Goal: Task Accomplishment & Management: Manage account settings

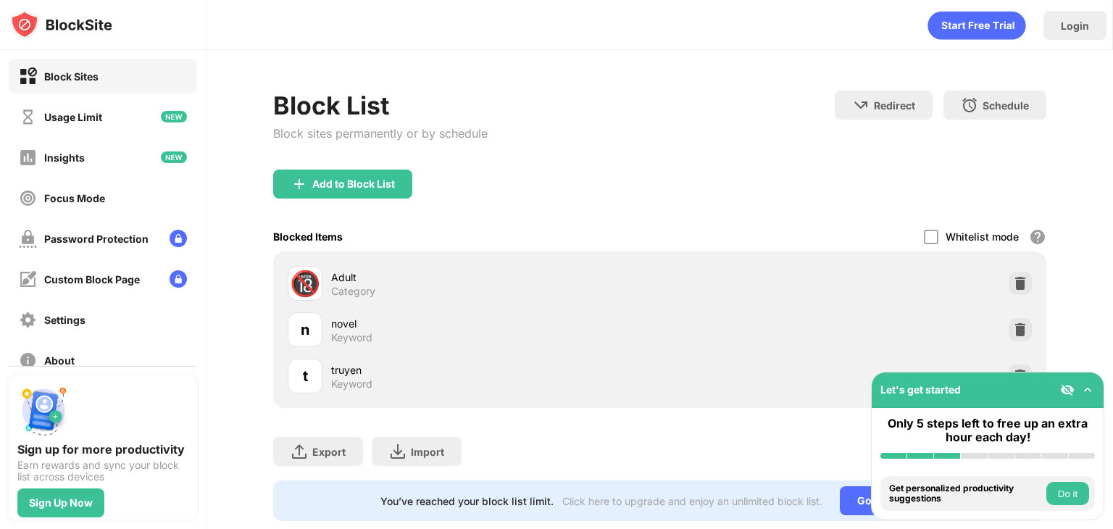
click at [965, 207] on div "Add to Block List" at bounding box center [659, 196] width 773 height 52
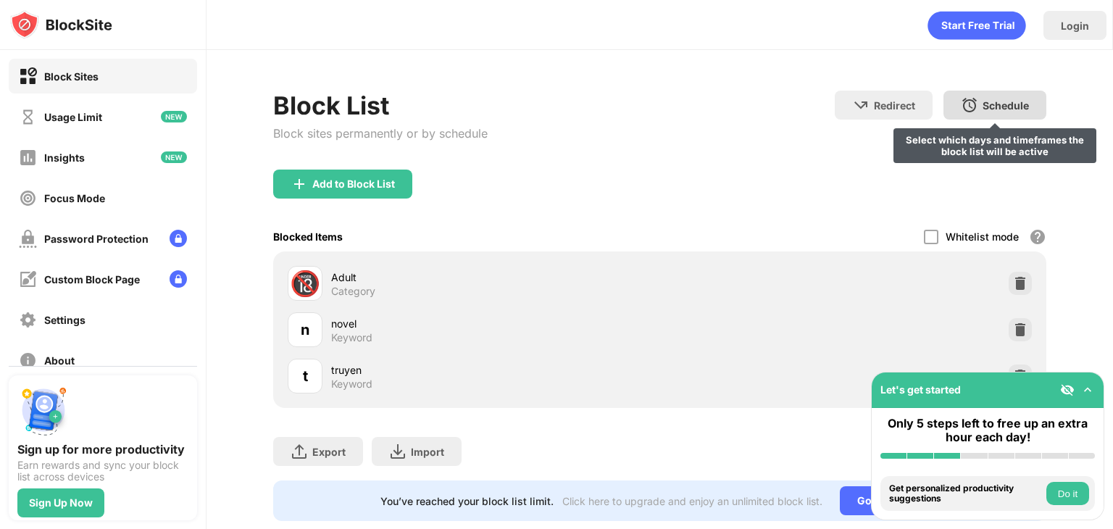
click at [965, 107] on img at bounding box center [969, 104] width 17 height 17
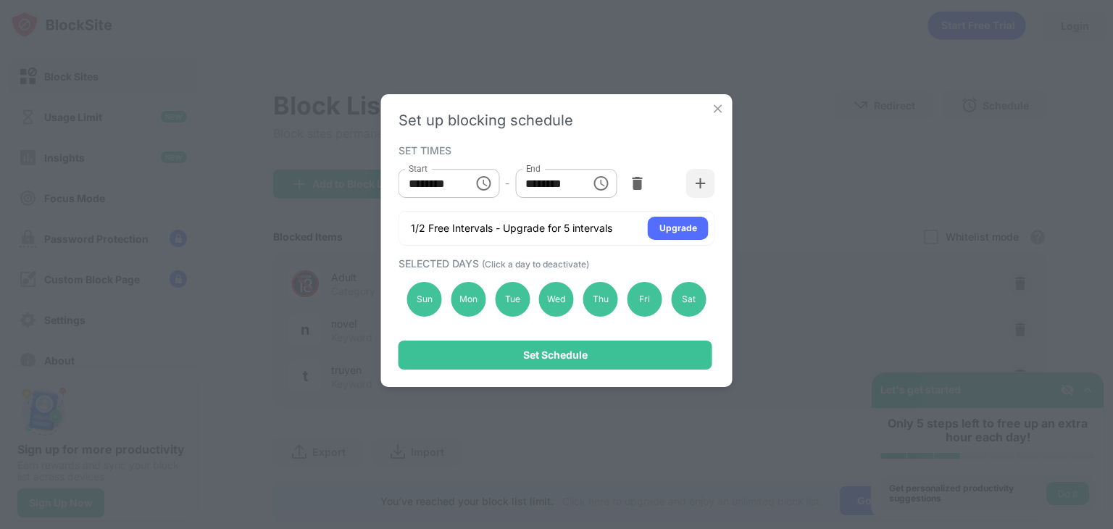
click at [722, 108] on img at bounding box center [718, 108] width 14 height 14
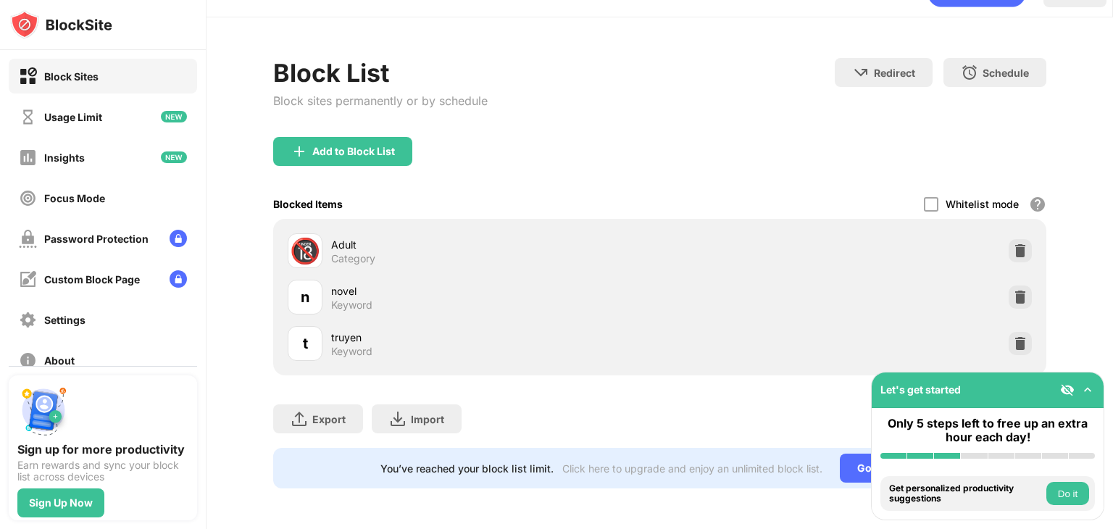
scroll to position [43, 0]
click at [1087, 392] on img at bounding box center [1088, 390] width 14 height 14
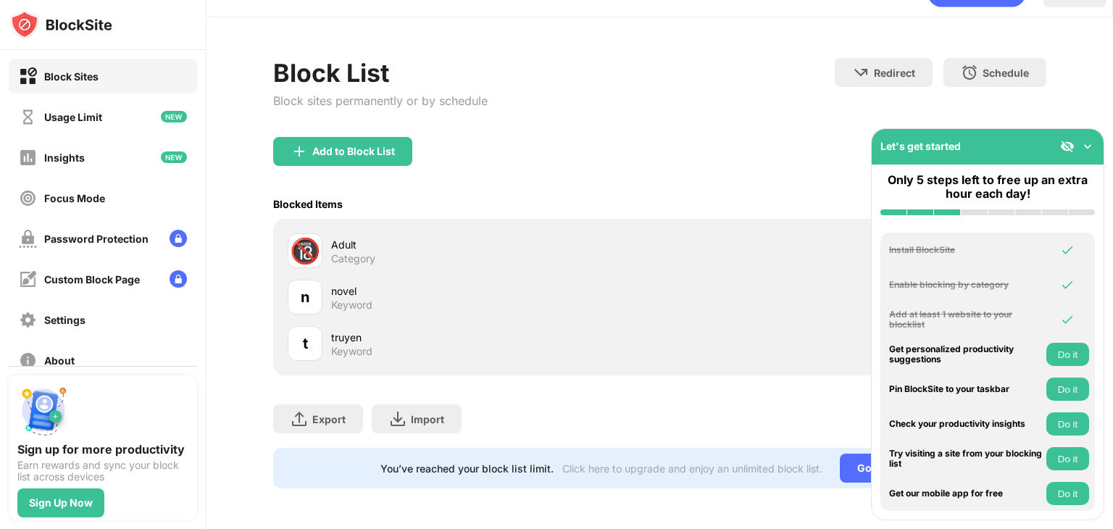
click at [1093, 149] on img at bounding box center [1088, 146] width 14 height 14
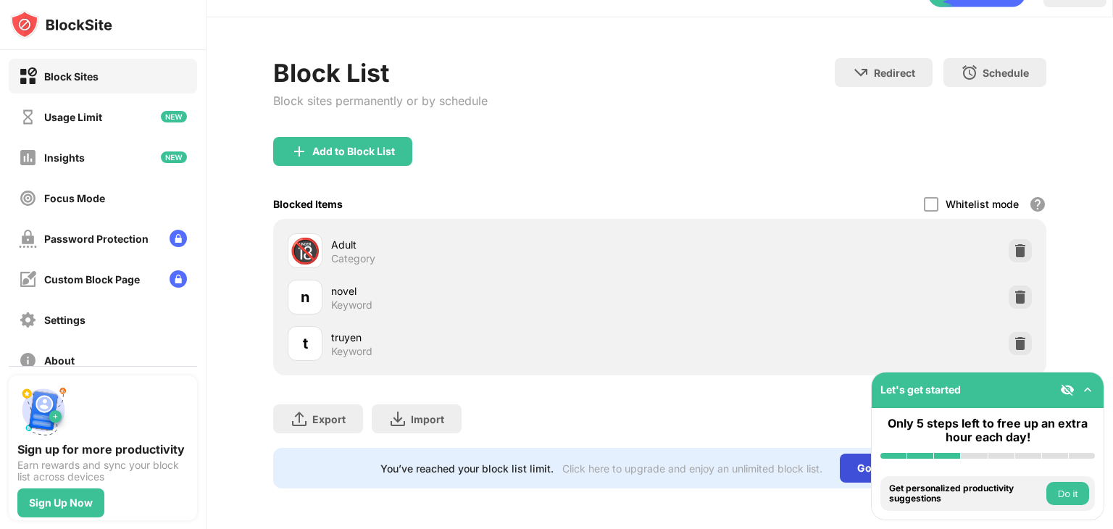
click at [842, 461] on div "Go Unlimited" at bounding box center [889, 468] width 99 height 29
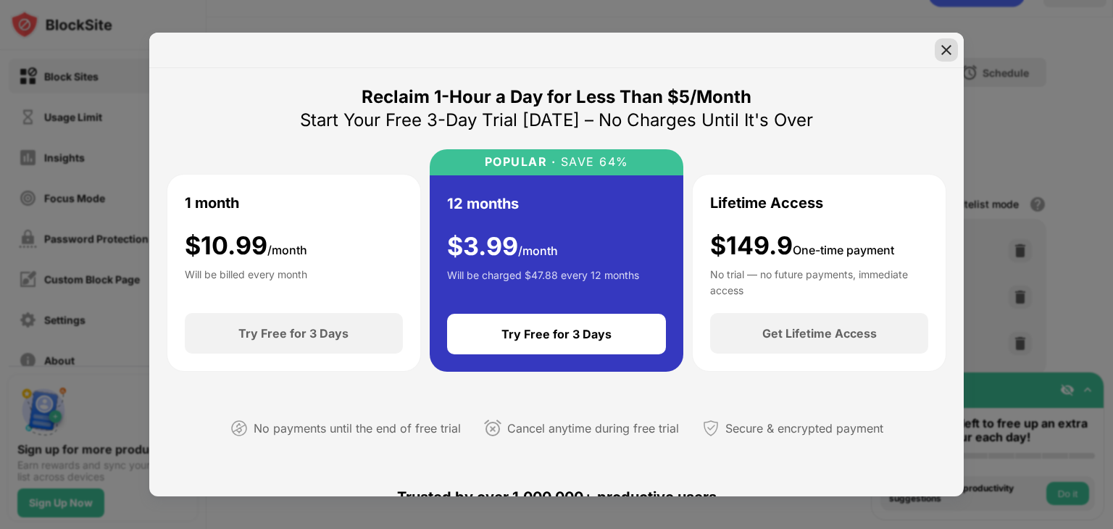
click at [942, 46] on img at bounding box center [946, 50] width 14 height 14
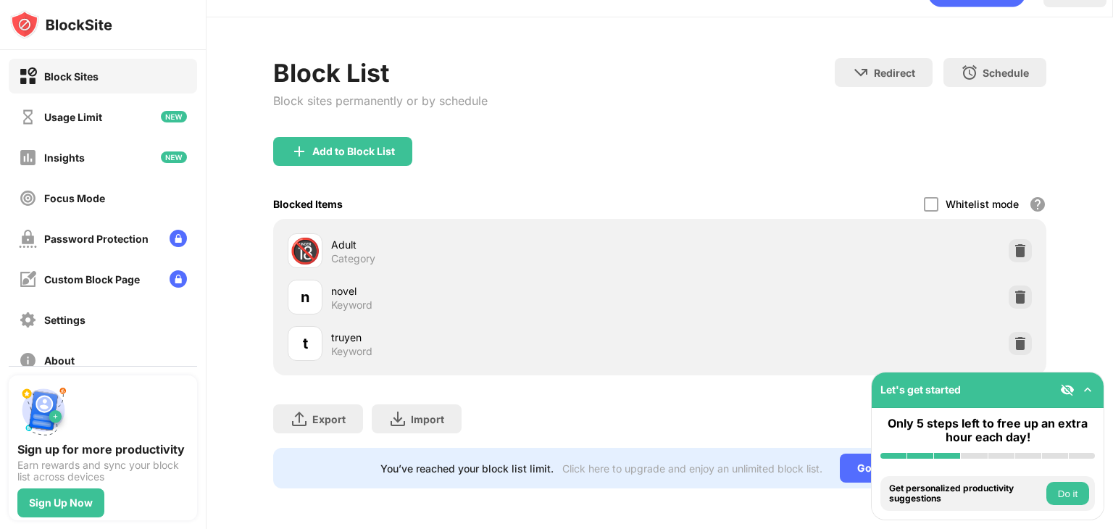
click at [946, 198] on div "Whitelist mode" at bounding box center [982, 204] width 73 height 12
click at [925, 197] on div at bounding box center [931, 204] width 14 height 14
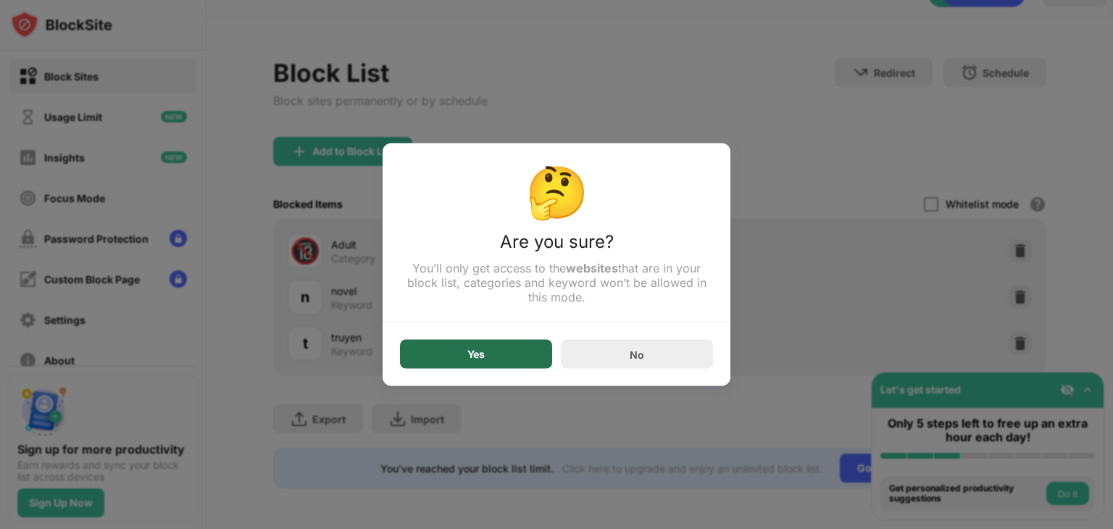
click at [539, 357] on div "Yes" at bounding box center [476, 354] width 152 height 29
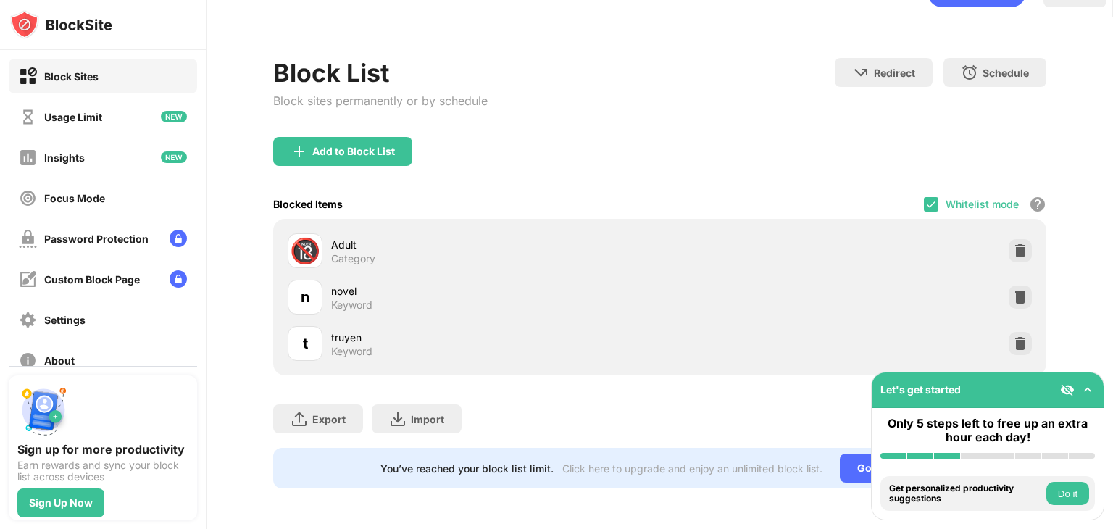
click at [948, 198] on div "Whitelist mode" at bounding box center [982, 204] width 73 height 12
click at [929, 191] on div "Whitelist mode Block all websites except for those in your whitelist. Whitelist…" at bounding box center [985, 204] width 122 height 30
click at [926, 199] on img at bounding box center [932, 205] width 12 height 12
click at [581, 69] on div "Block List Block sites permanently or by schedule Redirect Choose a site to be …" at bounding box center [659, 97] width 773 height 79
